Goal: Task Accomplishment & Management: Manage account settings

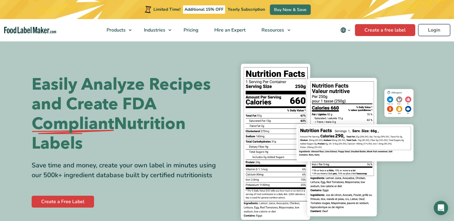
click at [432, 27] on link "Login" at bounding box center [434, 30] width 32 height 12
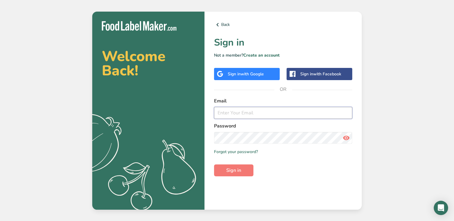
click at [236, 116] on input "email" at bounding box center [283, 113] width 138 height 12
type input "monica.smithalbright@dvynecreations4u.com"
